Goal: Find specific page/section: Find specific page/section

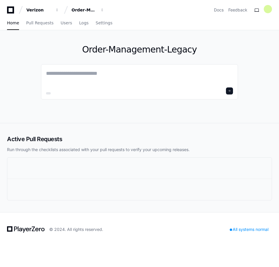
drag, startPoint x: 212, startPoint y: 41, endPoint x: 217, endPoint y: 35, distance: 7.5
click at [212, 41] on div "Order-Management-Legacy" at bounding box center [139, 76] width 197 height 93
click at [52, 11] on div "Order-Management-Legacy" at bounding box center [38, 10] width 25 height 6
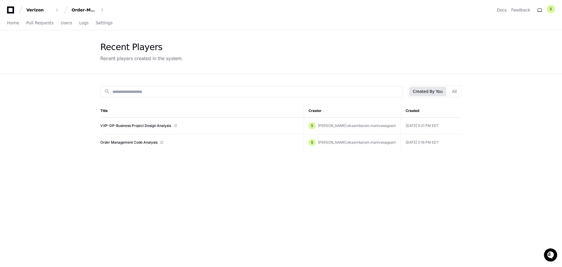
drag, startPoint x: 143, startPoint y: 143, endPoint x: 332, endPoint y: 175, distance: 191.7
click at [332, 175] on div "search Created By You All Title Creator Created VXP-DP-Business Project Design …" at bounding box center [280, 207] width 375 height 267
click at [458, 91] on button "All" at bounding box center [454, 91] width 12 height 9
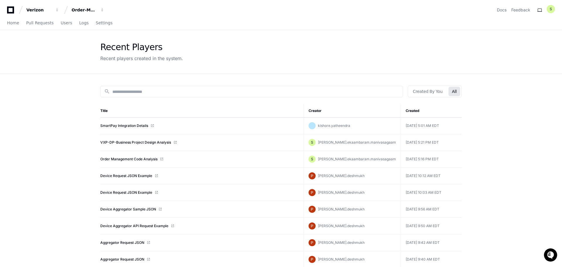
click at [327, 110] on th "Creator" at bounding box center [351, 110] width 97 height 13
click at [355, 110] on th "Creator" at bounding box center [351, 110] width 97 height 13
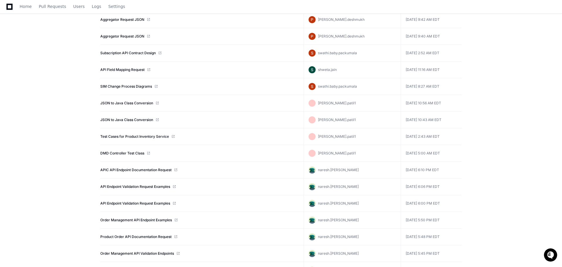
scroll to position [188, 0]
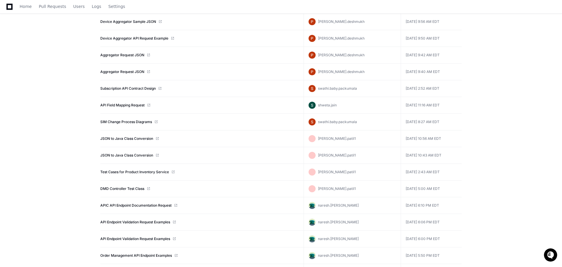
click at [340, 189] on span "pratiksha.patil1" at bounding box center [337, 188] width 38 height 4
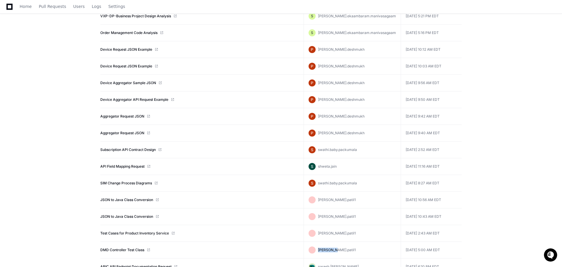
scroll to position [100, 0]
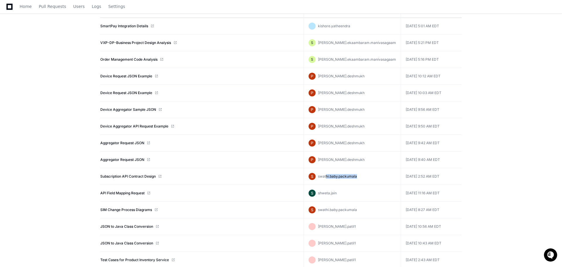
drag, startPoint x: 346, startPoint y: 176, endPoint x: 375, endPoint y: 178, distance: 30.0
click at [375, 178] on div "swathi.baby.packumala" at bounding box center [351, 176] width 87 height 7
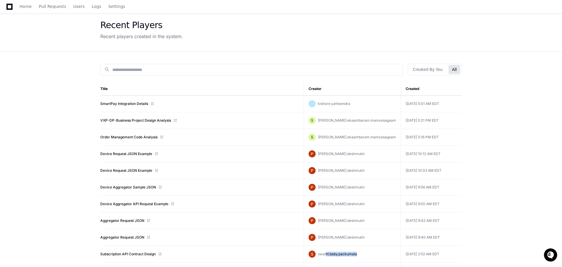
scroll to position [12, 0]
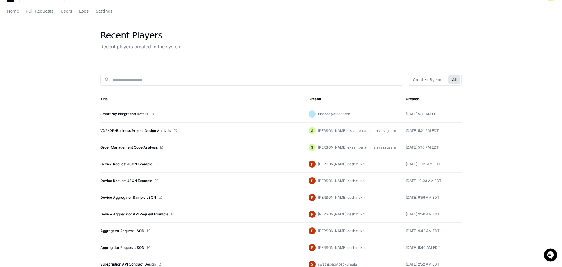
click at [327, 98] on th "Creator" at bounding box center [351, 99] width 97 height 13
click at [156, 80] on input at bounding box center [255, 80] width 287 height 6
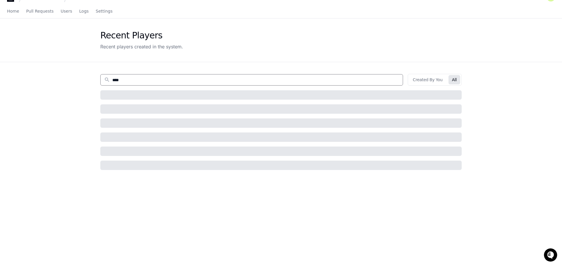
type input "*****"
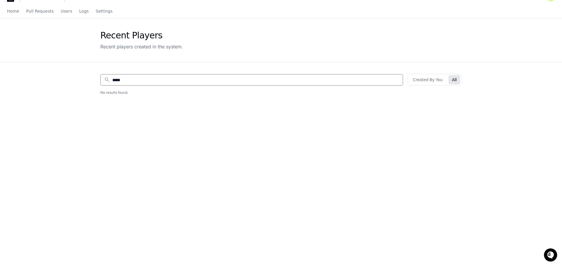
click at [154, 77] on input "*****" at bounding box center [255, 80] width 287 height 6
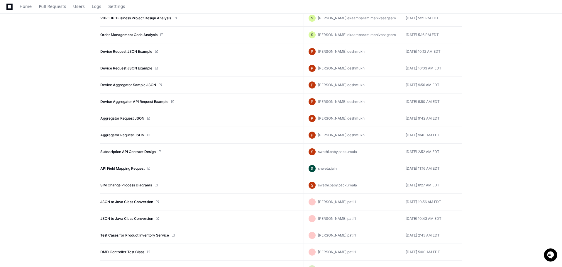
scroll to position [41, 0]
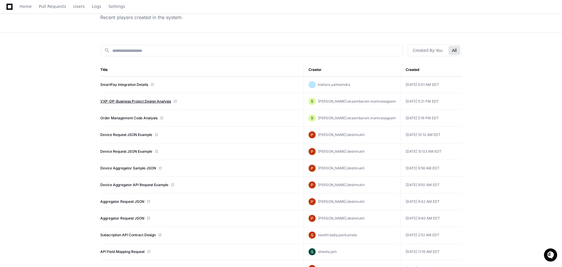
drag, startPoint x: 453, startPoint y: 118, endPoint x: 101, endPoint y: 103, distance: 352.9
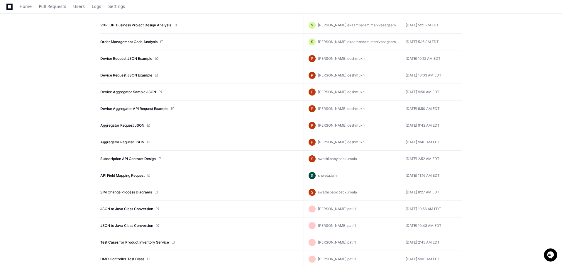
scroll to position [0, 0]
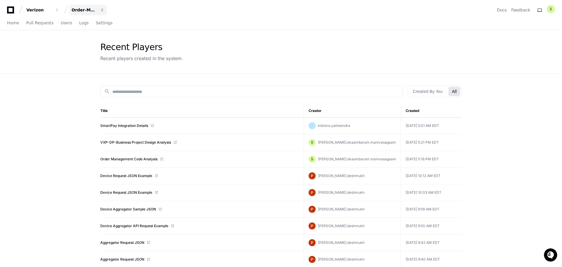
click at [52, 8] on div "Order-Management-Legacy" at bounding box center [38, 10] width 25 height 6
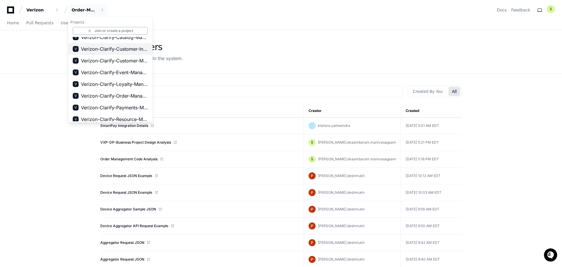
scroll to position [88, 0]
click at [132, 96] on span "Verizon-Clarify-Order-Management" at bounding box center [114, 95] width 67 height 7
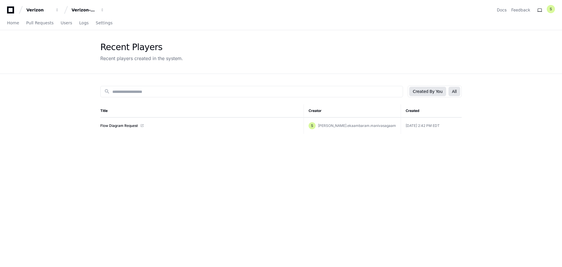
click at [457, 87] on button "All" at bounding box center [454, 91] width 12 height 9
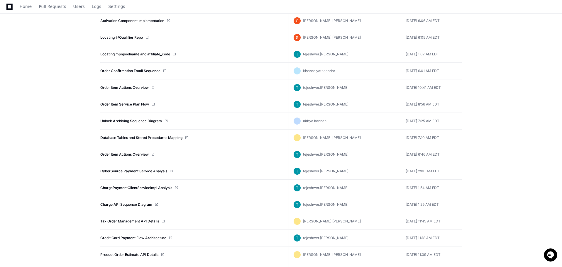
scroll to position [3292, 0]
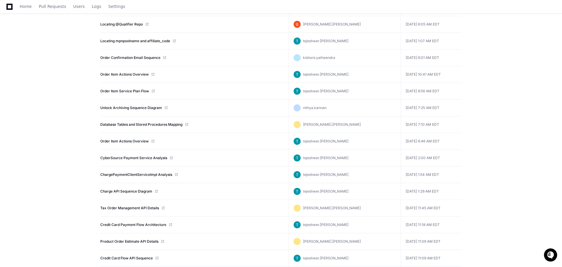
drag, startPoint x: 560, startPoint y: 235, endPoint x: 562, endPoint y: 256, distance: 20.6
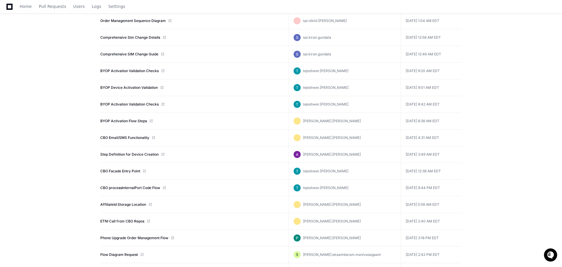
scroll to position [264, 0]
